Goal: Transaction & Acquisition: Download file/media

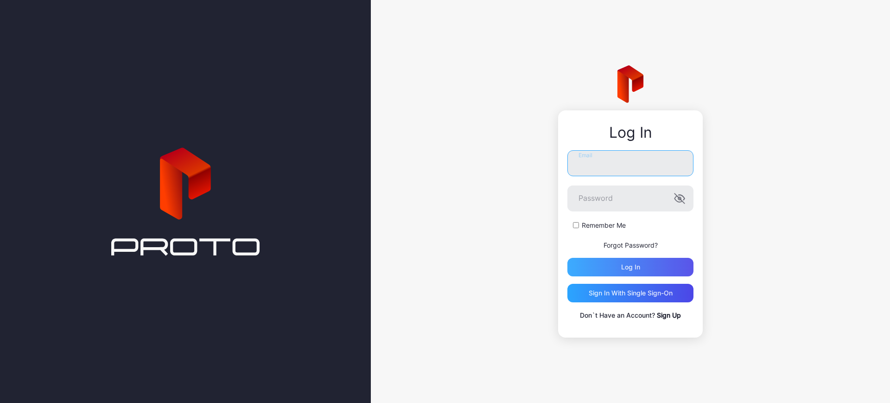
type input "**********"
click at [634, 267] on div "Log in" at bounding box center [630, 266] width 19 height 7
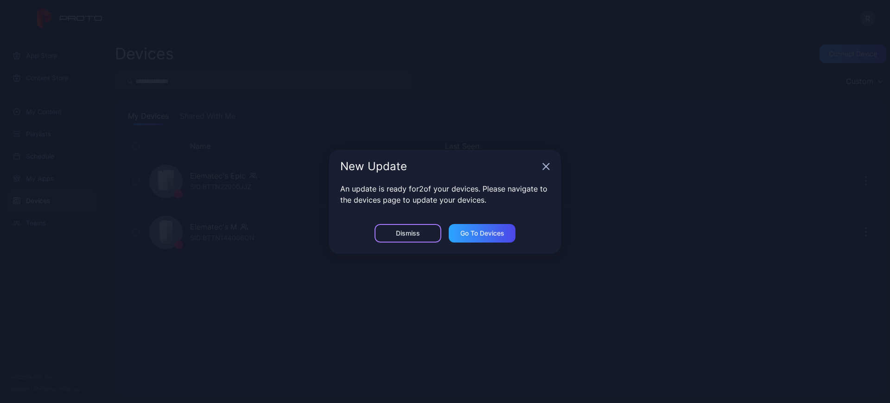
click at [428, 232] on div "Dismiss" at bounding box center [407, 233] width 67 height 19
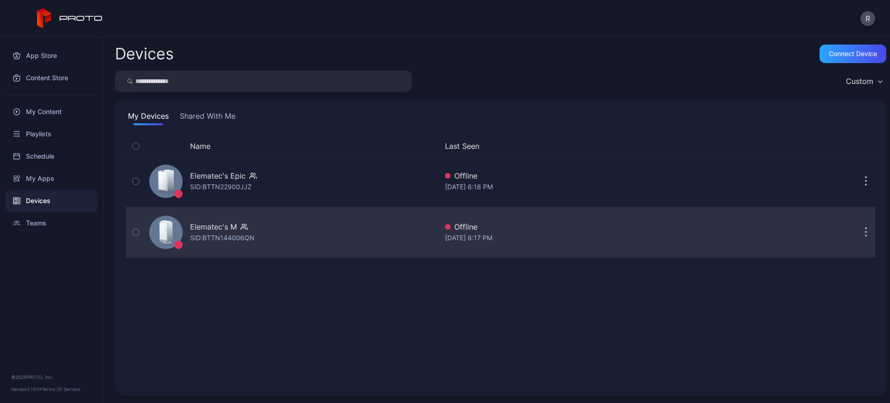
click at [278, 229] on div "Elematec's M SID: BTTN144006QN" at bounding box center [291, 232] width 292 height 46
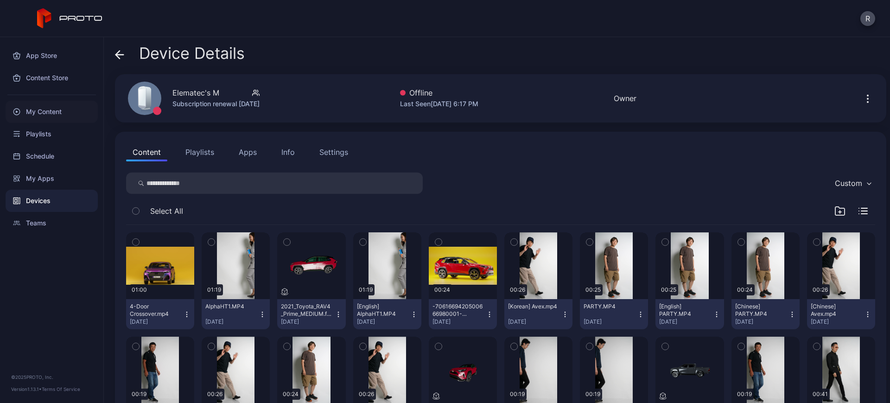
click at [44, 110] on div "My Content" at bounding box center [52, 112] width 92 height 22
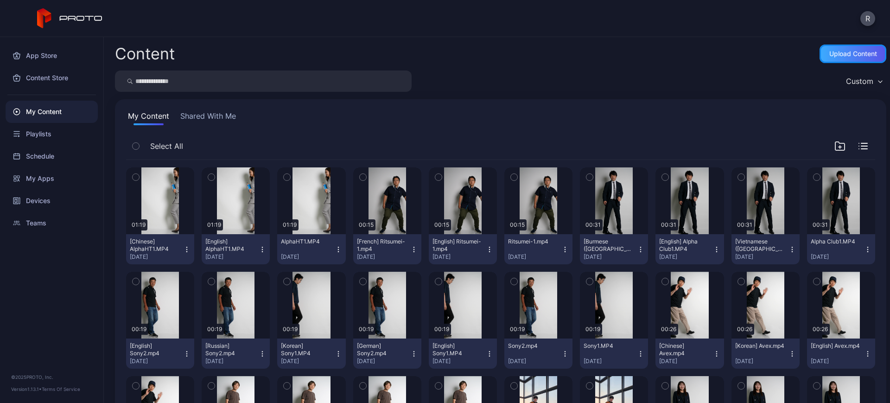
click at [829, 51] on div "Upload Content" at bounding box center [853, 53] width 48 height 7
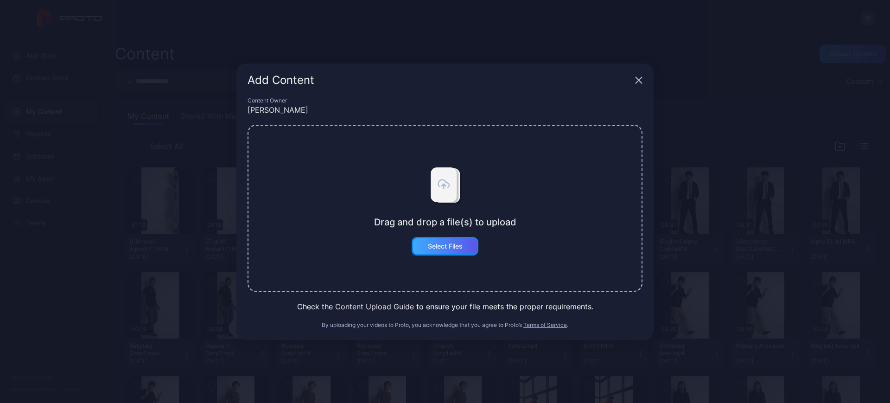
click at [454, 245] on div "Select Files" at bounding box center [445, 245] width 35 height 7
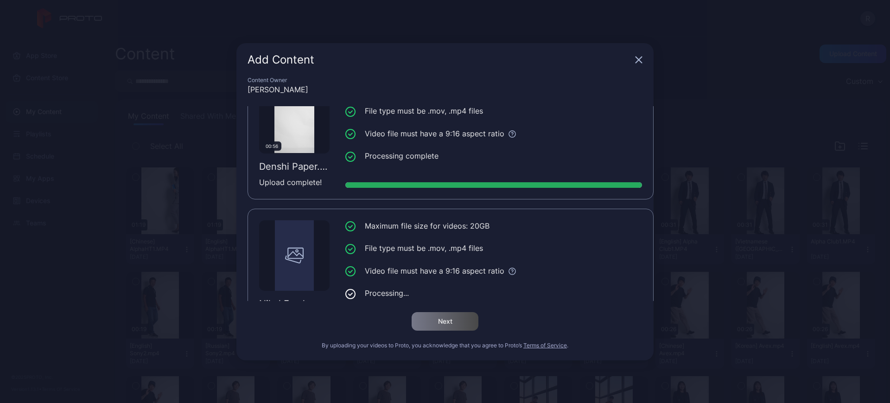
scroll to position [70, 0]
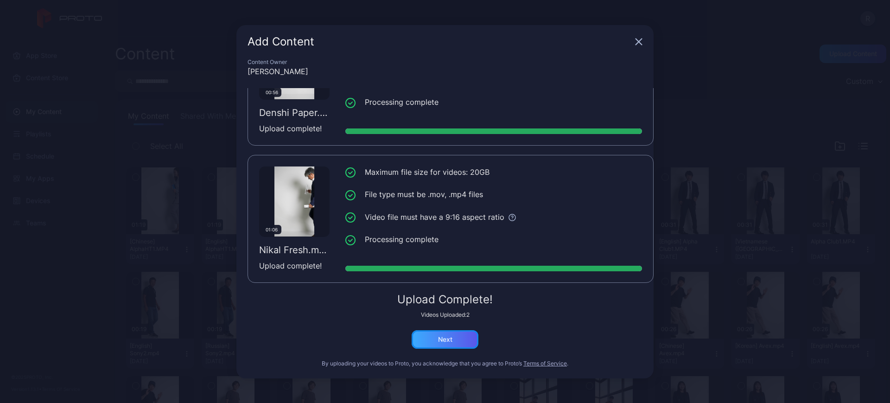
click at [461, 335] on div "Next" at bounding box center [444, 339] width 67 height 19
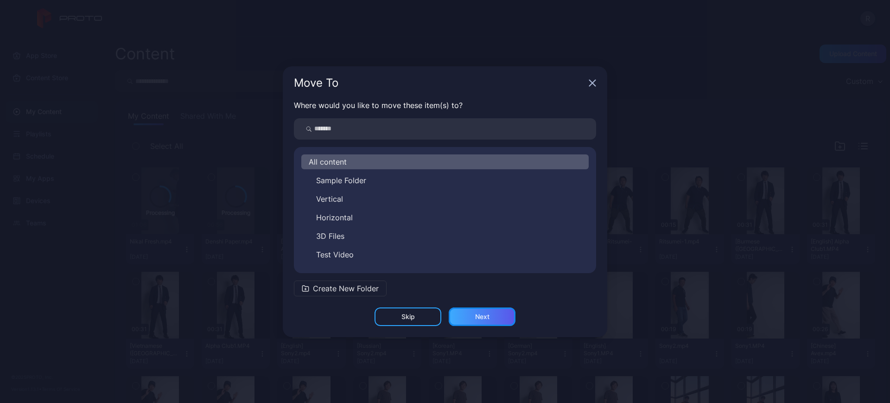
click at [483, 316] on div "Next" at bounding box center [482, 316] width 14 height 7
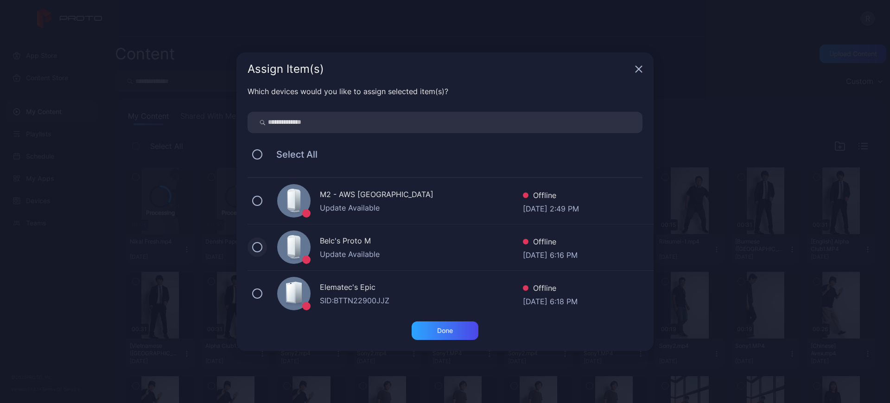
click at [260, 245] on button at bounding box center [257, 247] width 10 height 10
click at [260, 245] on icon at bounding box center [257, 247] width 10 height 10
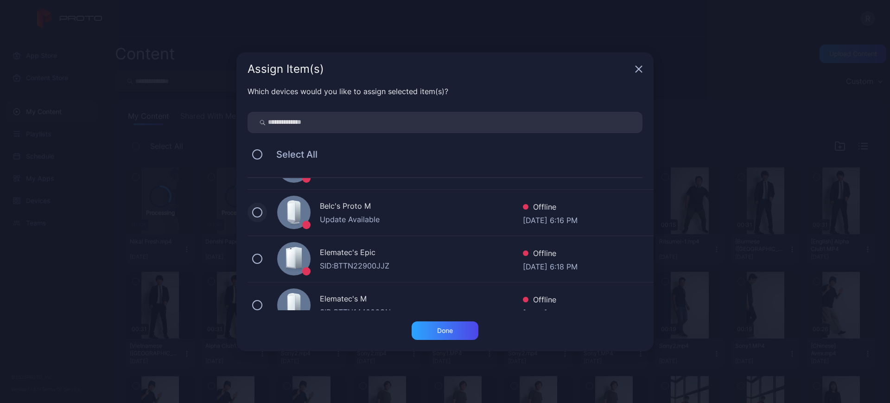
scroll to position [53, 0]
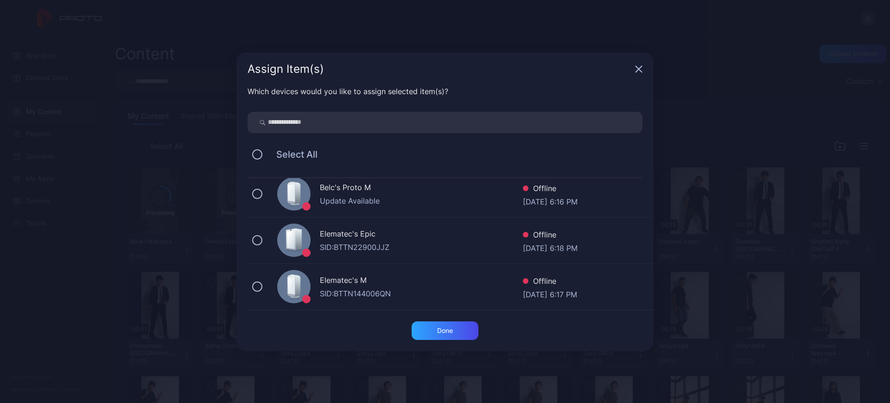
click at [256, 246] on div "Elematec's Epic SID: BTTN22900JJZ Offline Sep 19, 2025 at 6:18 PM" at bounding box center [450, 240] width 406 height 46
click at [266, 292] on div "Elematec's M SID: BTTN144006QN Offline Sep 19, 2025 at 6:17 PM" at bounding box center [450, 287] width 406 height 46
click at [447, 333] on div "Done" at bounding box center [445, 330] width 16 height 7
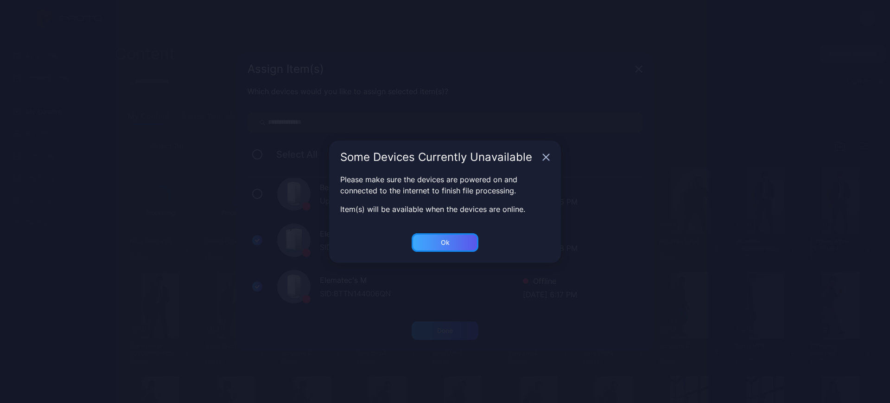
click at [461, 249] on div "Ok" at bounding box center [444, 242] width 67 height 19
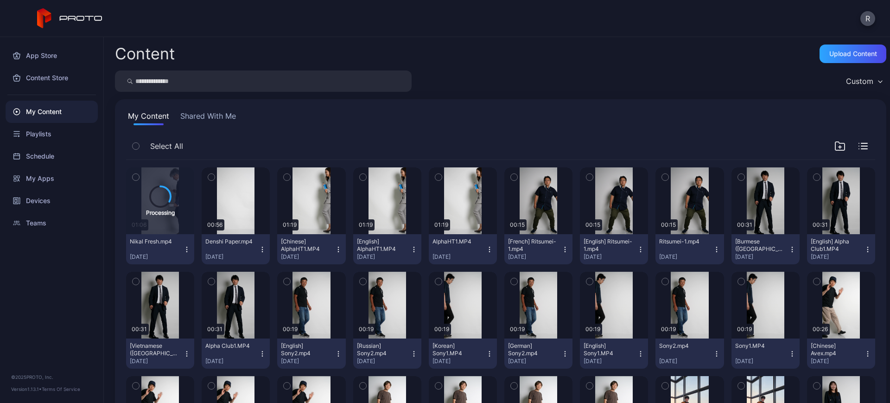
click at [259, 252] on icon "button" at bounding box center [262, 249] width 7 height 7
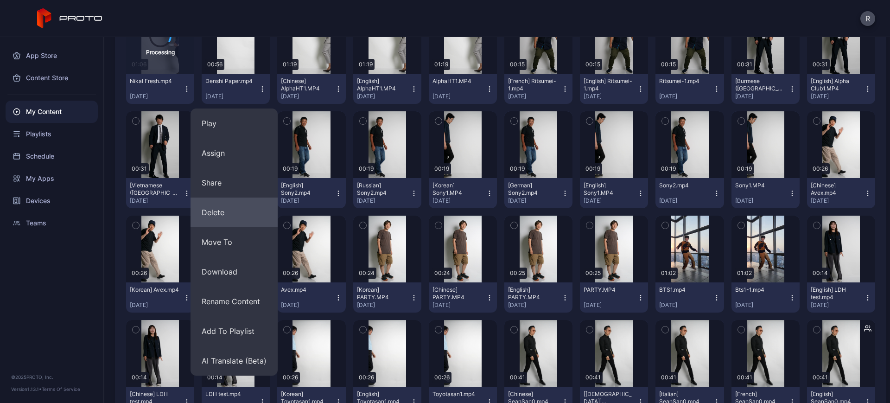
scroll to position [232, 0]
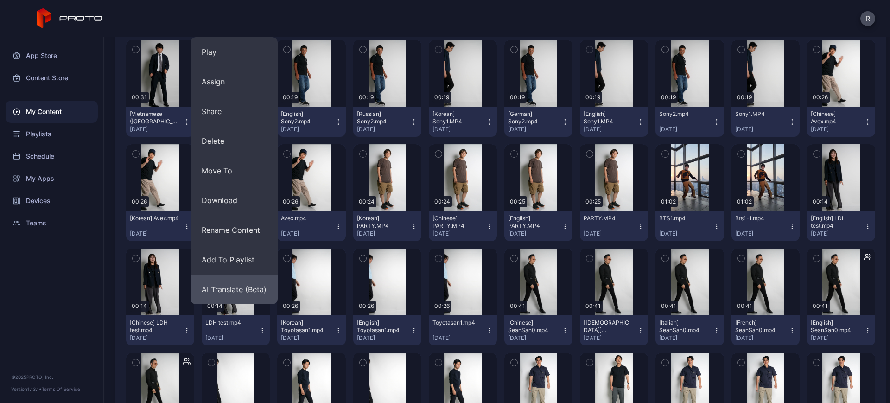
click at [252, 287] on button "AI Translate (Beta)" at bounding box center [233, 289] width 87 height 30
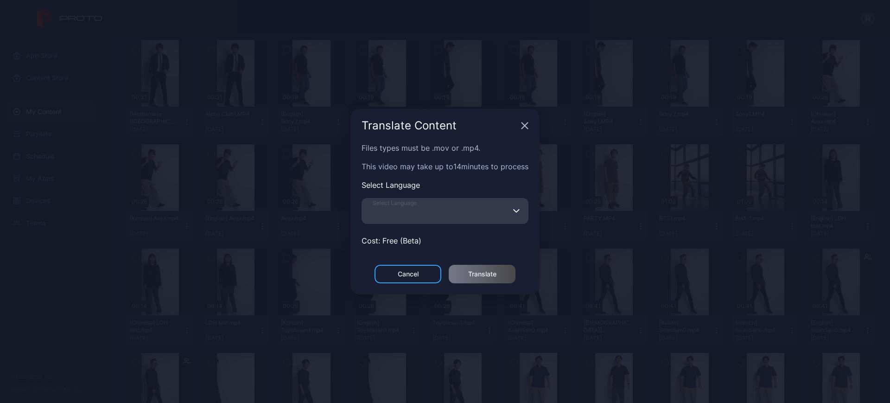
click at [419, 218] on input "Select Language" at bounding box center [444, 211] width 167 height 26
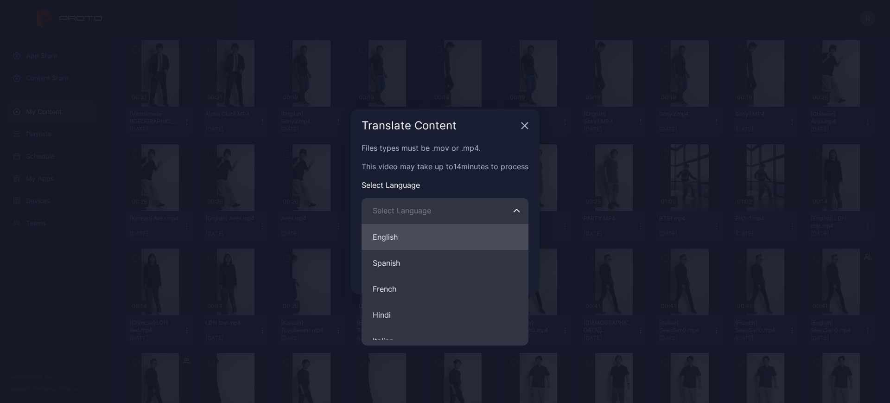
click at [398, 241] on button "English" at bounding box center [444, 237] width 167 height 26
type input "*******"
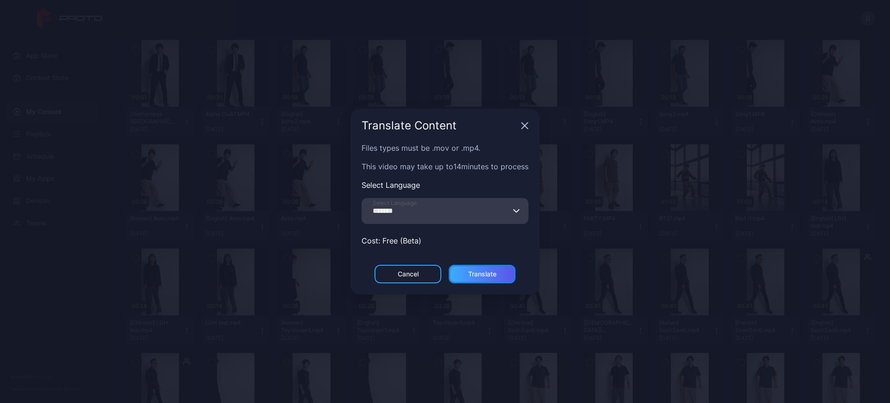
click at [489, 272] on div "Translate" at bounding box center [482, 273] width 28 height 7
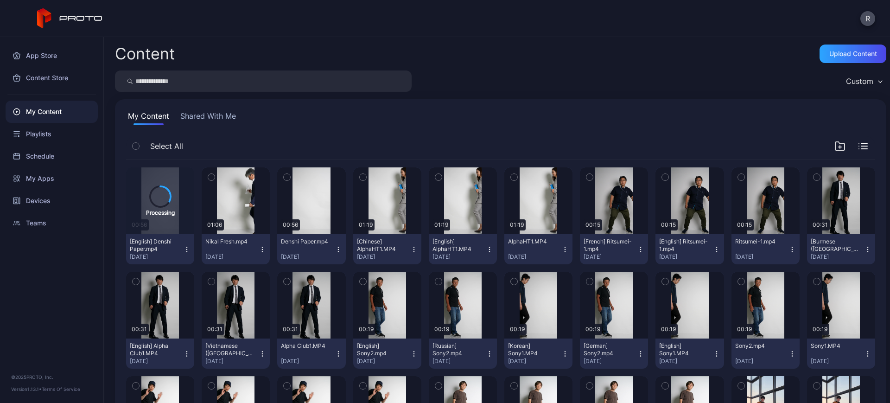
click at [261, 246] on icon "button" at bounding box center [262, 249] width 7 height 7
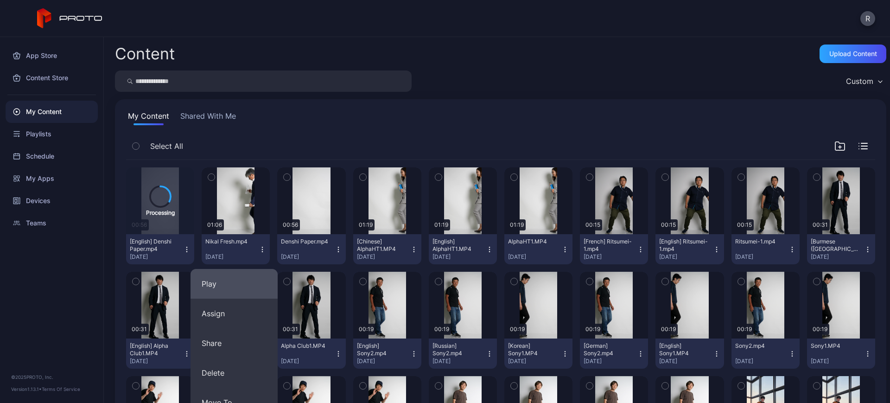
scroll to position [232, 0]
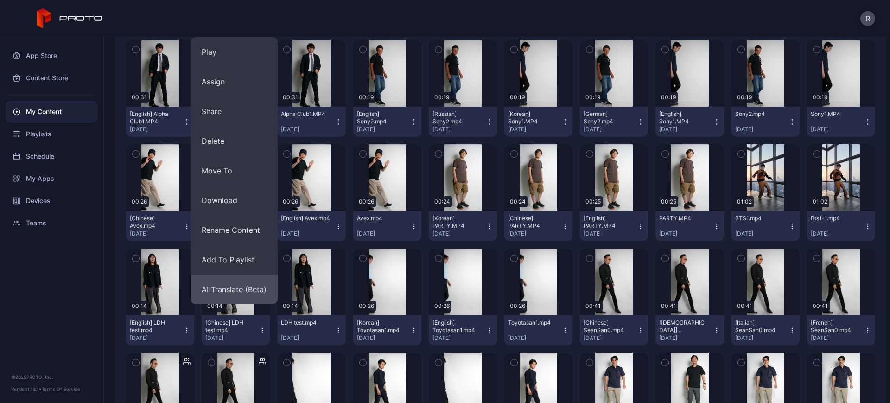
click at [254, 285] on button "AI Translate (Beta)" at bounding box center [233, 289] width 87 height 30
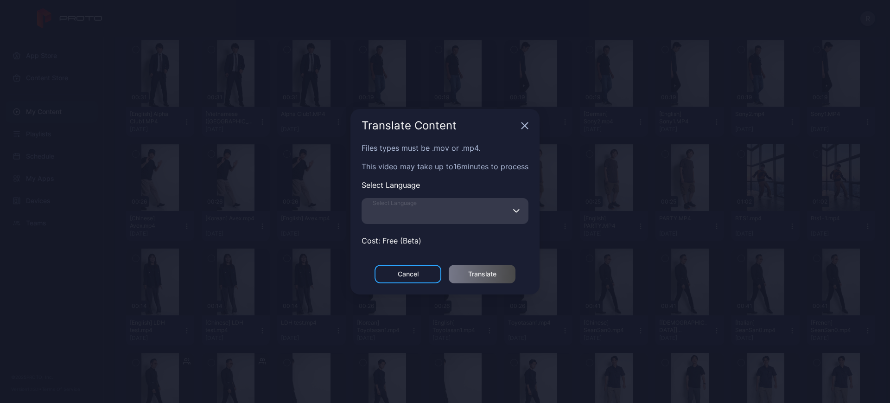
click at [442, 212] on input "Select Language" at bounding box center [444, 211] width 167 height 26
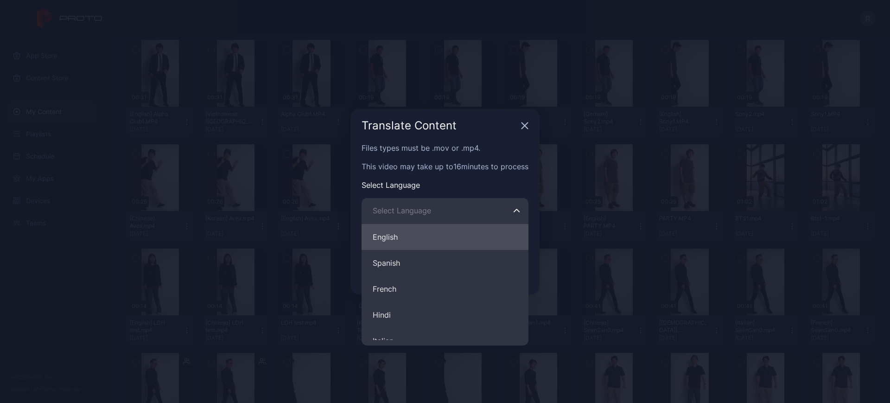
click at [407, 236] on button "English" at bounding box center [444, 237] width 167 height 26
type input "*******"
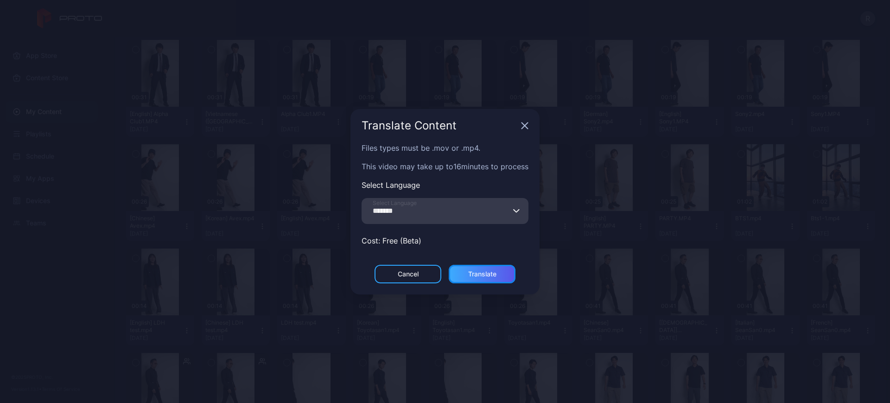
click at [486, 272] on div "Translate" at bounding box center [482, 273] width 28 height 7
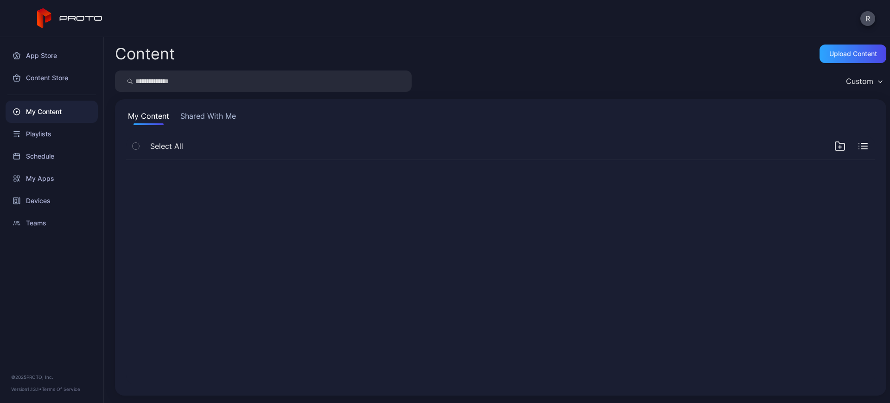
scroll to position [0, 0]
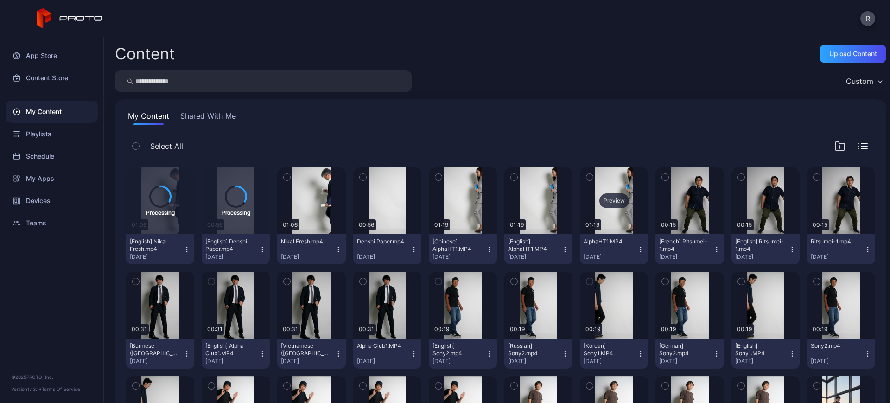
click at [605, 201] on div "Preview" at bounding box center [614, 200] width 30 height 15
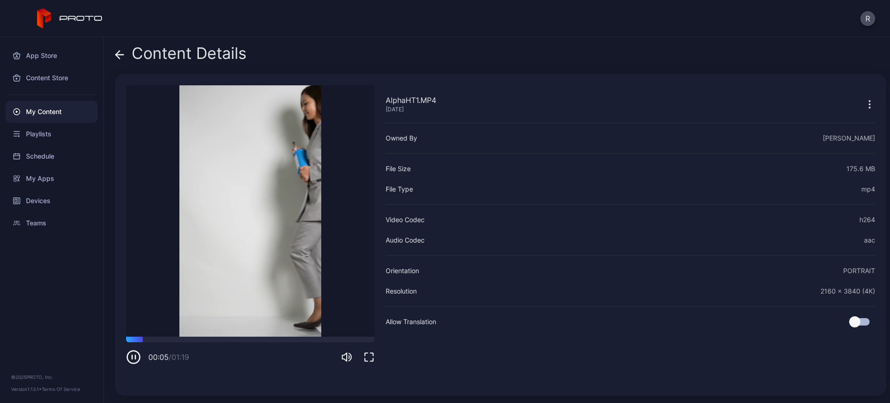
click at [263, 198] on video "Sorry, your browser doesn‘t support embedded videos" at bounding box center [250, 210] width 248 height 251
click at [130, 357] on icon "button" at bounding box center [133, 356] width 15 height 15
click at [864, 102] on icon "button" at bounding box center [869, 104] width 11 height 11
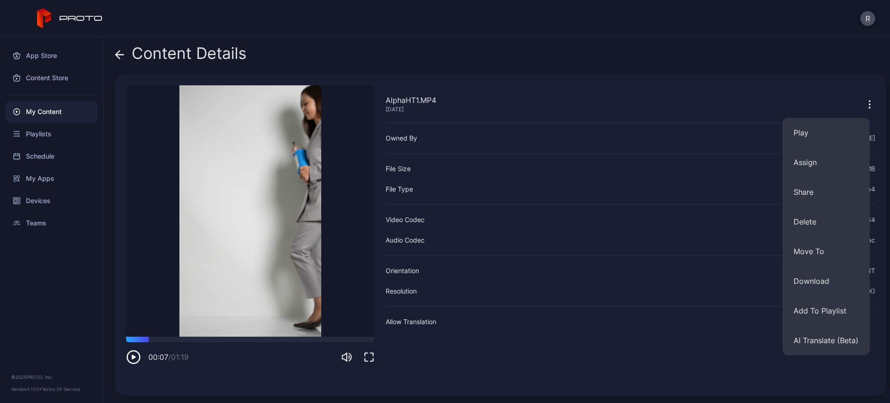
click at [638, 91] on div "AlphaHT1.MP4 Sep 16, 2025 Owned By Ryan Doyle File Size 175.6 MB File Type mp4 …" at bounding box center [629, 234] width 489 height 299
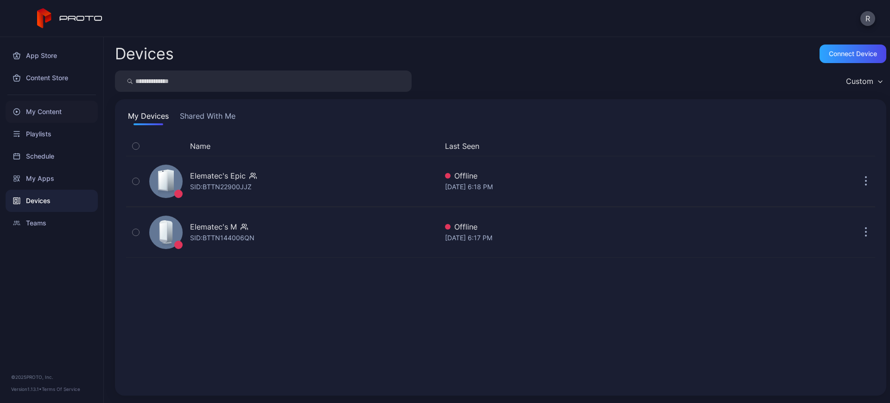
click at [42, 114] on div "My Content" at bounding box center [52, 112] width 92 height 22
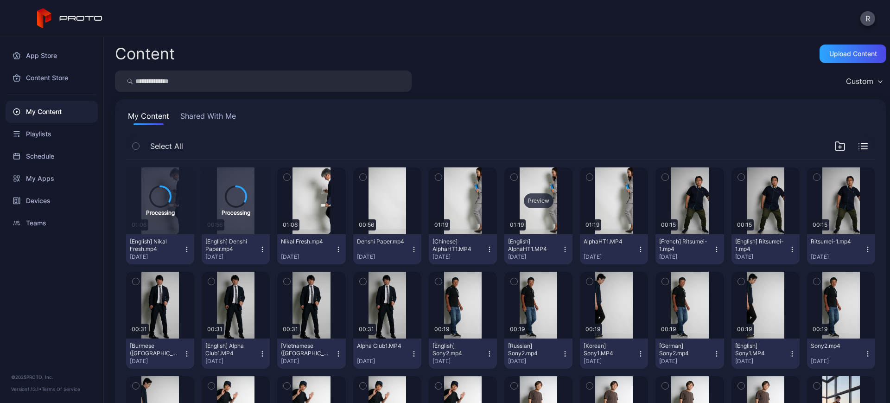
click at [533, 202] on div "Preview" at bounding box center [539, 200] width 30 height 15
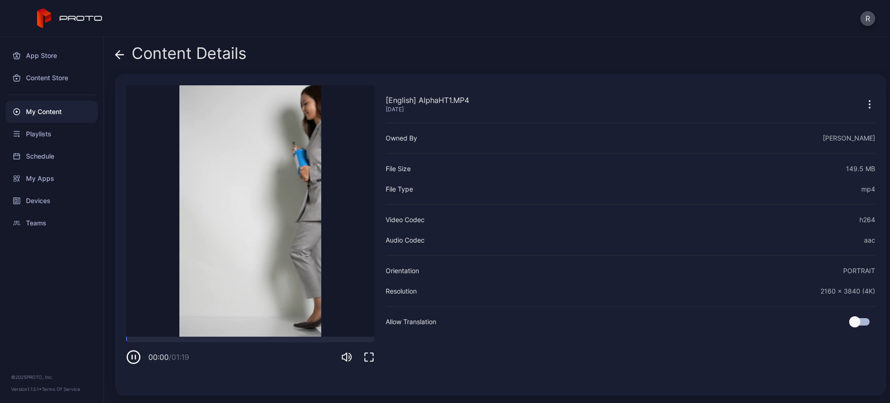
click at [864, 104] on icon "button" at bounding box center [869, 104] width 11 height 11
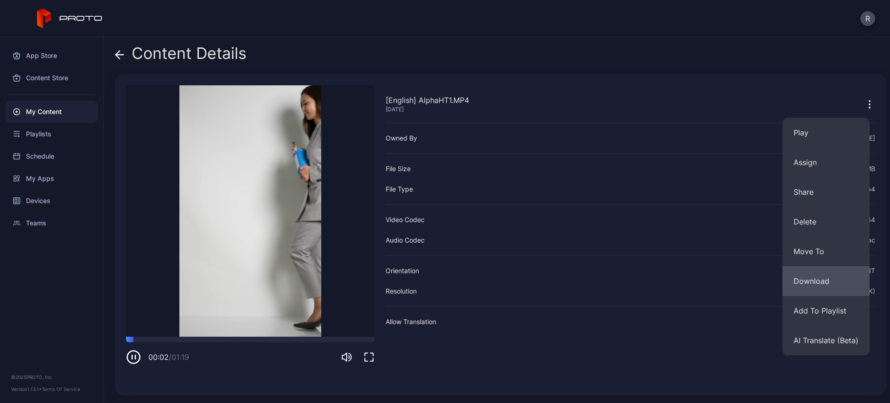
click at [810, 280] on button "Download" at bounding box center [825, 281] width 87 height 30
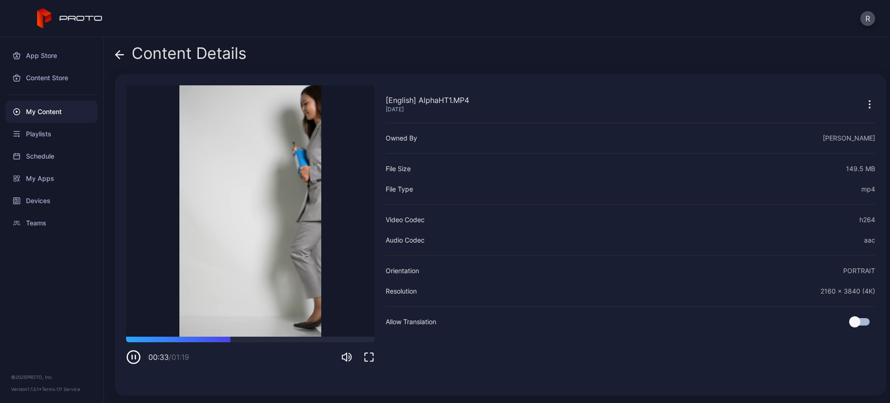
click at [120, 55] on icon at bounding box center [120, 55] width 8 height 0
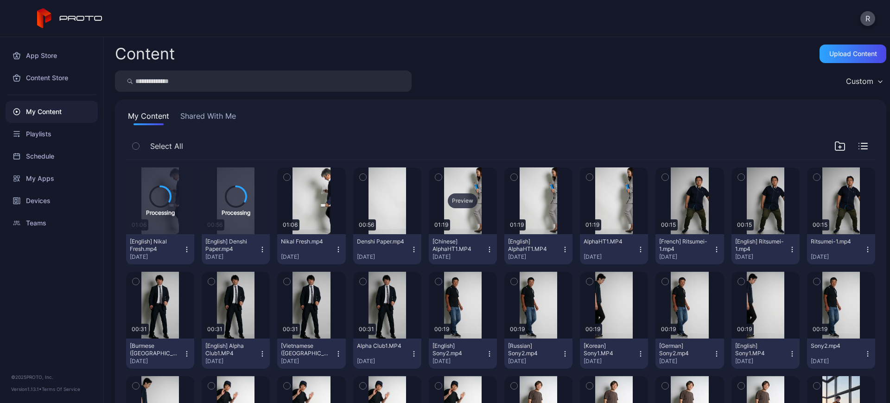
click at [464, 202] on div "Preview" at bounding box center [463, 200] width 30 height 15
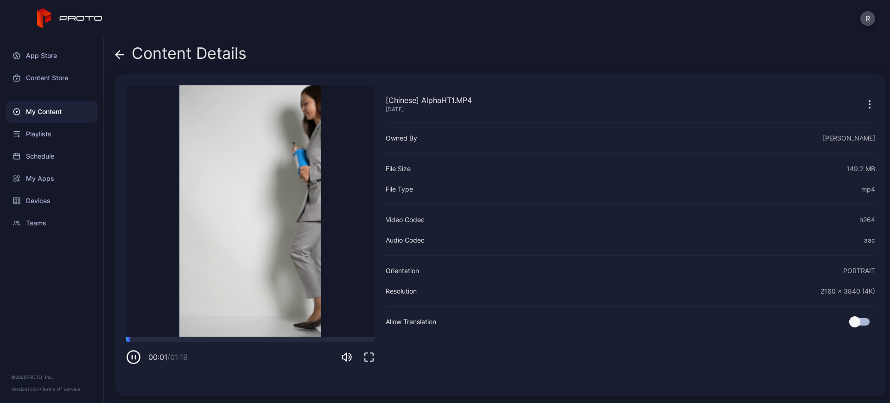
click at [869, 104] on icon "button" at bounding box center [869, 104] width 1 height 1
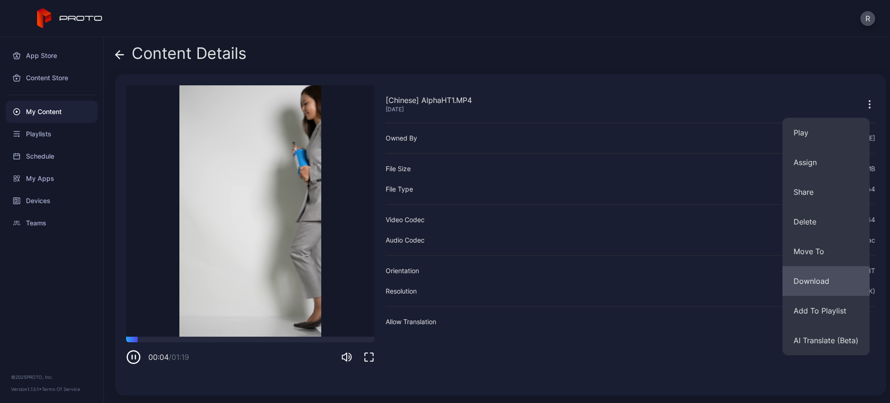
click at [817, 281] on button "Download" at bounding box center [825, 281] width 87 height 30
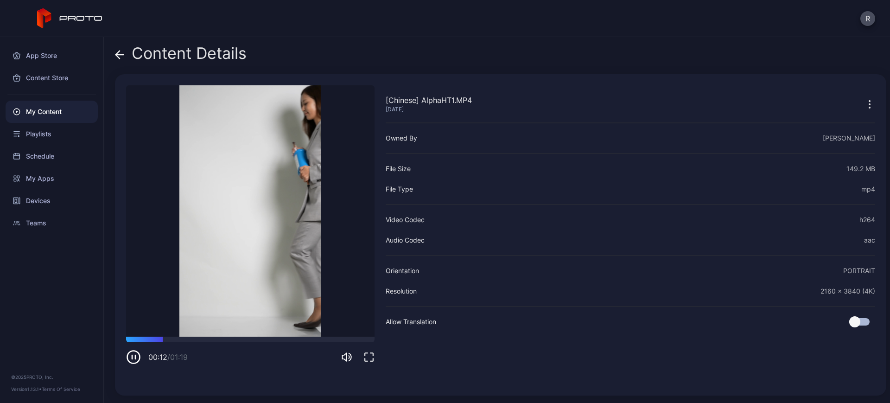
click at [117, 56] on icon at bounding box center [118, 55] width 4 height 8
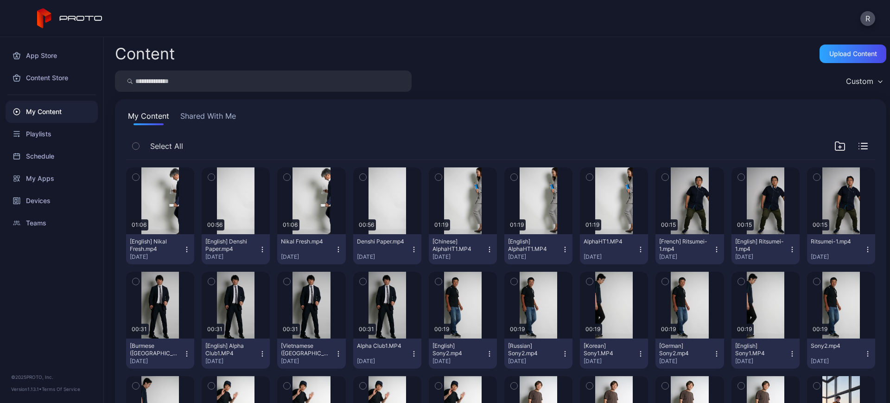
click at [209, 177] on icon "button" at bounding box center [211, 177] width 6 height 10
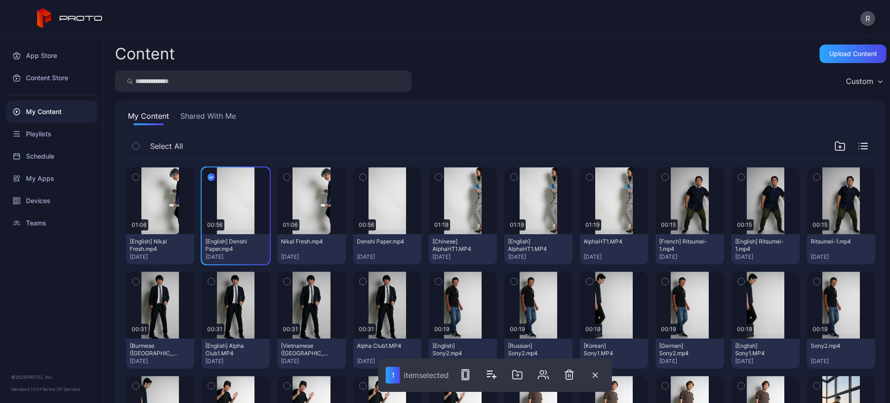
click at [137, 177] on icon "button" at bounding box center [135, 177] width 2 height 1
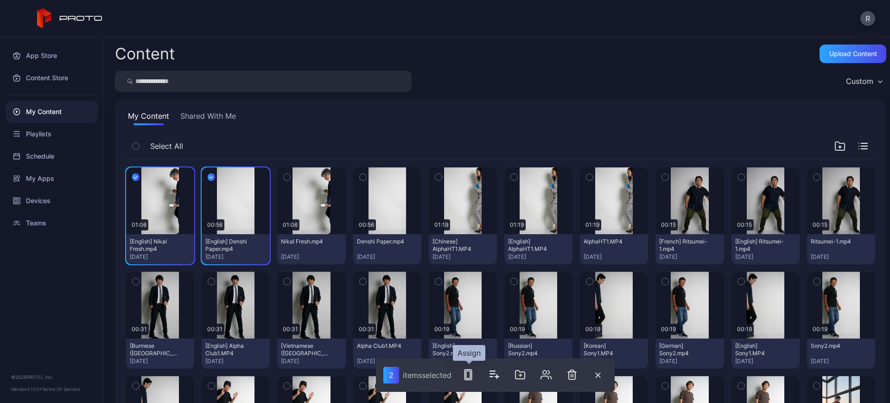
click at [468, 379] on rect "button" at bounding box center [467, 374] width 7 height 10
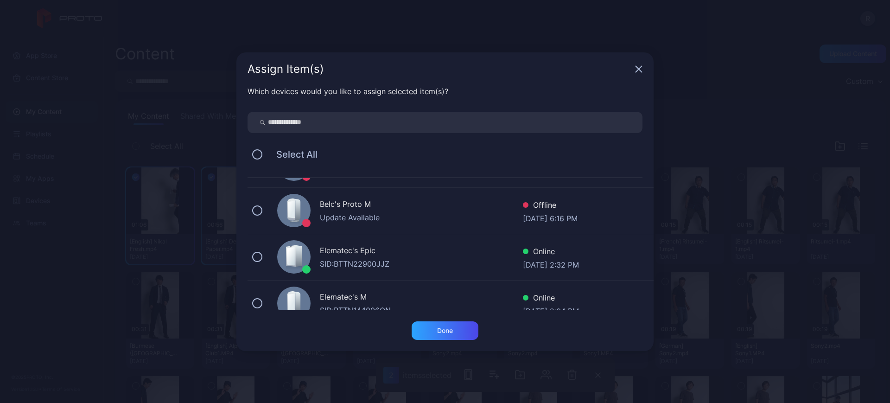
scroll to position [53, 0]
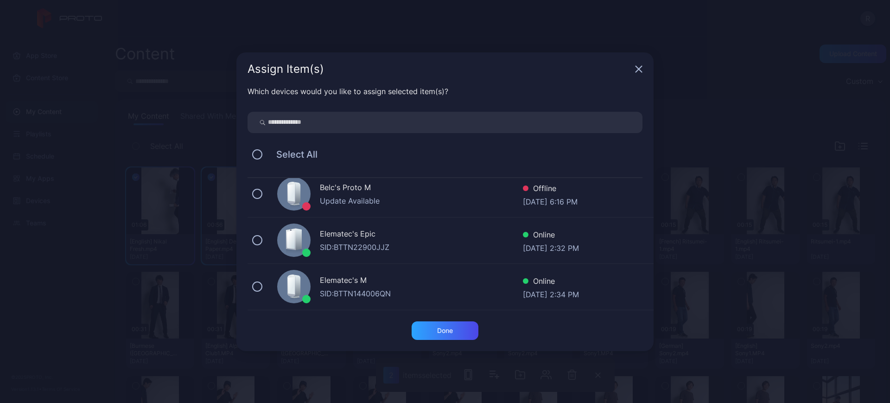
click at [338, 242] on div "SID: BTTN22900JJZ" at bounding box center [421, 246] width 203 height 11
click at [338, 292] on div "SID: BTTN144006QN" at bounding box center [421, 293] width 203 height 11
click at [441, 330] on div "Done" at bounding box center [445, 330] width 16 height 7
